Goal: Transaction & Acquisition: Book appointment/travel/reservation

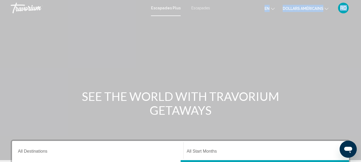
drag, startPoint x: 228, startPoint y: 59, endPoint x: 207, endPoint y: 2, distance: 60.7
click at [207, 2] on div "Accéder au contenu principal Escapades Plus Escapades en English Español França…" at bounding box center [180, 81] width 361 height 162
click at [201, 8] on font "Escapades" at bounding box center [200, 8] width 19 height 4
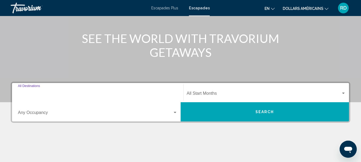
click at [66, 95] on input "Destination All Destinations" at bounding box center [98, 94] width 160 height 5
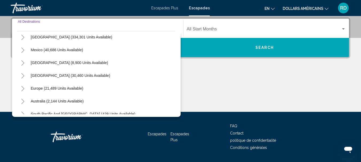
scroll to position [16, 0]
click at [22, 90] on icon "Toggle Europe (21,489 units available)" at bounding box center [22, 88] width 3 height 5
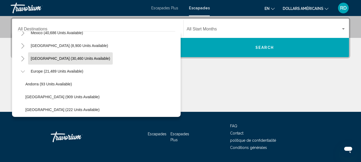
scroll to position [34, 0]
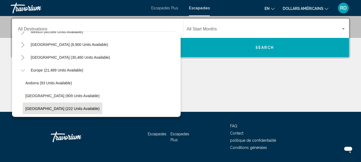
drag, startPoint x: 64, startPoint y: 73, endPoint x: 55, endPoint y: 106, distance: 33.4
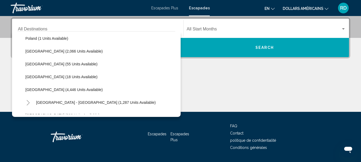
scroll to position [254, 0]
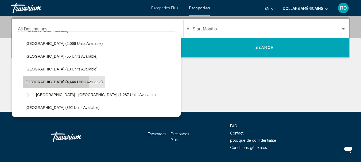
click at [56, 83] on span "[GEOGRAPHIC_DATA] (4,446 units available)" at bounding box center [63, 82] width 77 height 4
type input "**********"
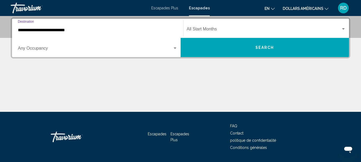
click at [172, 49] on span "Search widget" at bounding box center [95, 49] width 155 height 5
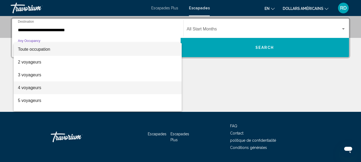
click at [27, 90] on span "4 voyageurs" at bounding box center [98, 88] width 160 height 13
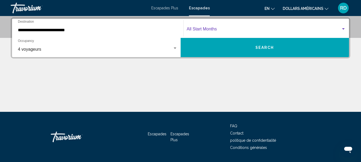
click at [344, 28] on div "Search widget" at bounding box center [343, 29] width 5 height 4
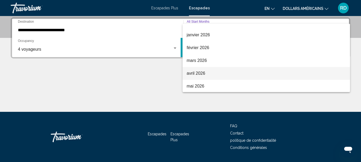
scroll to position [60, 0]
click at [204, 72] on font "avril 2026" at bounding box center [196, 73] width 18 height 5
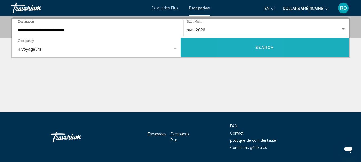
click at [249, 51] on button "Search" at bounding box center [265, 47] width 169 height 19
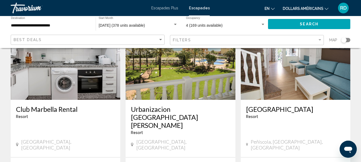
scroll to position [274, 0]
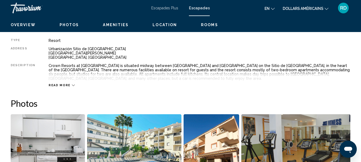
scroll to position [62, 0]
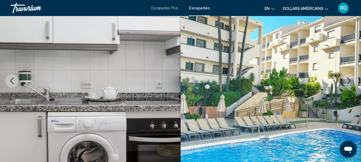
click at [348, 80] on icon "Next image" at bounding box center [349, 81] width 6 height 6
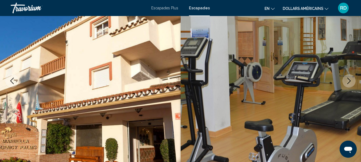
click at [348, 80] on icon "Next image" at bounding box center [349, 81] width 6 height 6
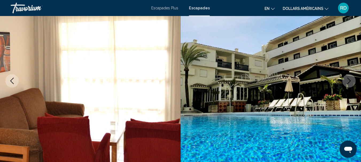
click at [348, 80] on icon "Next image" at bounding box center [349, 81] width 6 height 6
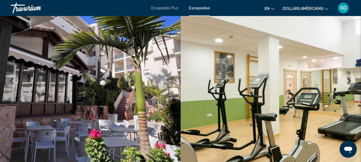
click at [348, 80] on icon "Next image" at bounding box center [349, 81] width 6 height 6
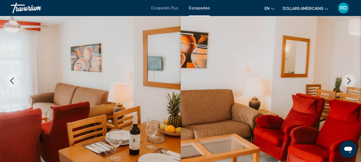
click at [348, 79] on icon "Next image" at bounding box center [349, 81] width 6 height 6
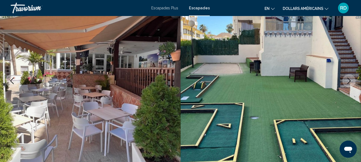
click at [348, 79] on icon "Next image" at bounding box center [349, 81] width 6 height 6
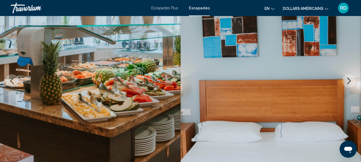
click at [348, 79] on icon "Next image" at bounding box center [349, 81] width 6 height 6
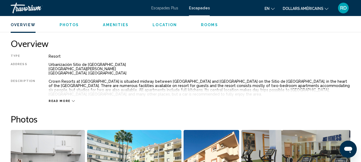
scroll to position [259, 0]
click at [69, 99] on div "Read more" at bounding box center [62, 100] width 26 height 3
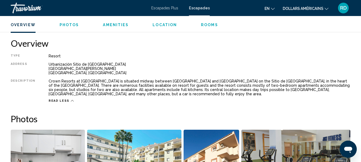
click at [271, 6] on mat-icon "Changer de langue" at bounding box center [273, 8] width 4 height 4
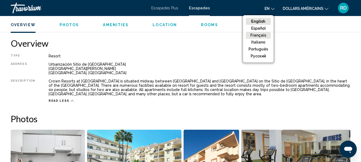
click at [264, 33] on button "Français" at bounding box center [258, 35] width 25 height 7
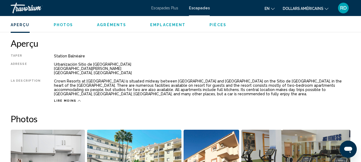
click at [324, 7] on button "dollars américains USD ($) MXN (Mex$) CAD (Can$) GBP (£) EUR (€) AUD (A$) NZD (…" at bounding box center [306, 9] width 46 height 8
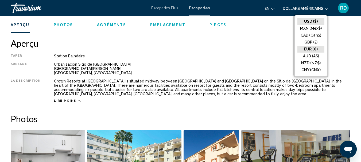
click at [314, 48] on button "EUR (€)" at bounding box center [310, 49] width 27 height 7
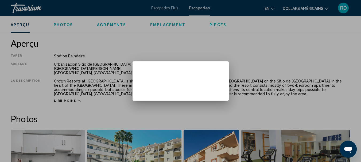
scroll to position [0, 0]
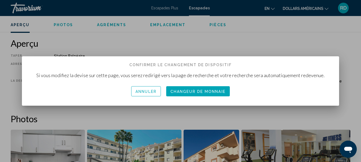
click at [205, 92] on font "Changeur de monnaie" at bounding box center [198, 92] width 55 height 4
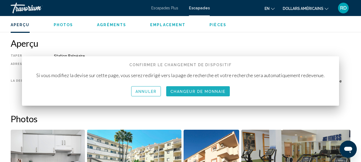
scroll to position [259, 0]
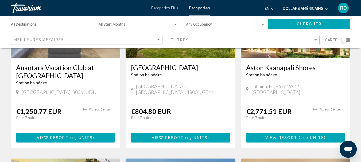
scroll to position [103, 0]
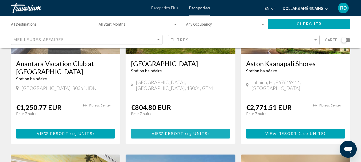
click at [177, 133] on span "View Resort" at bounding box center [168, 134] width 32 height 4
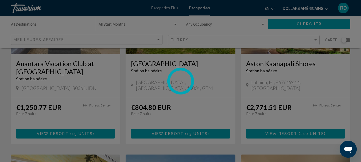
scroll to position [62, 0]
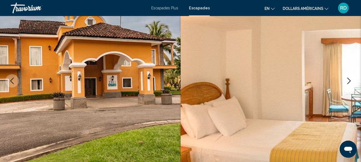
click at [347, 81] on icon "Next image" at bounding box center [349, 81] width 6 height 6
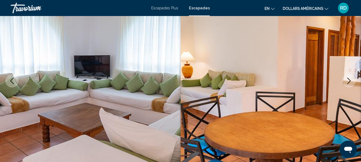
click at [347, 81] on icon "Next image" at bounding box center [349, 81] width 6 height 6
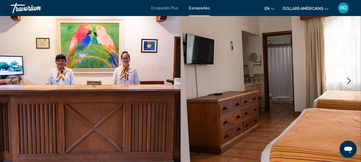
click at [347, 81] on icon "Next image" at bounding box center [349, 81] width 6 height 6
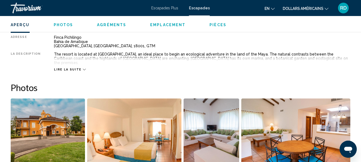
scroll to position [286, 0]
click at [83, 68] on icon "Contenu principal" at bounding box center [84, 69] width 3 height 3
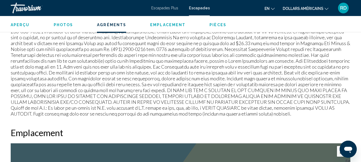
scroll to position [628, 0]
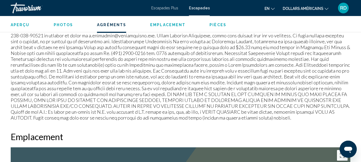
click at [344, 10] on font "RD" at bounding box center [343, 8] width 7 height 6
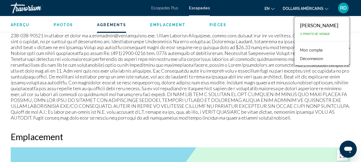
click at [299, 48] on link "Mon compte" at bounding box center [311, 50] width 28 height 7
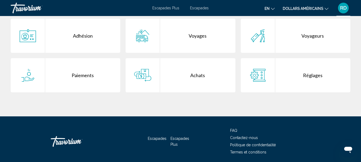
scroll to position [117, 0]
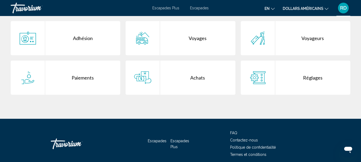
click at [310, 78] on div "Réglages" at bounding box center [312, 78] width 75 height 34
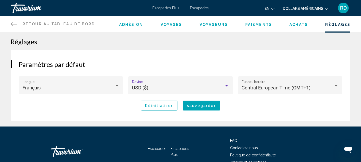
click at [225, 85] on div "Contenu principal" at bounding box center [226, 86] width 5 height 4
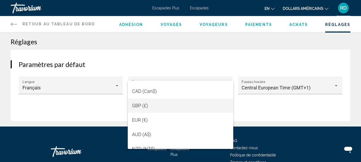
scroll to position [25, 0]
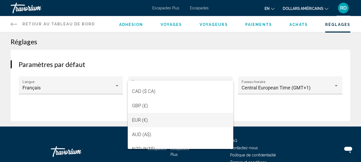
click at [147, 121] on font "EUR (€)" at bounding box center [140, 120] width 16 height 6
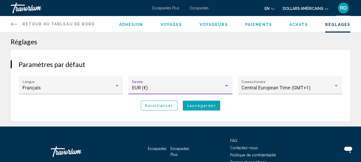
click at [198, 105] on span "sauvegarder" at bounding box center [201, 106] width 29 height 4
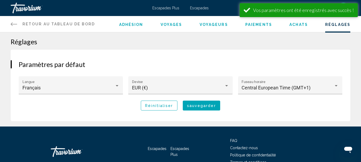
click at [14, 23] on icon "Contenu principal" at bounding box center [14, 24] width 6 height 6
